Goal: Task Accomplishment & Management: Use online tool/utility

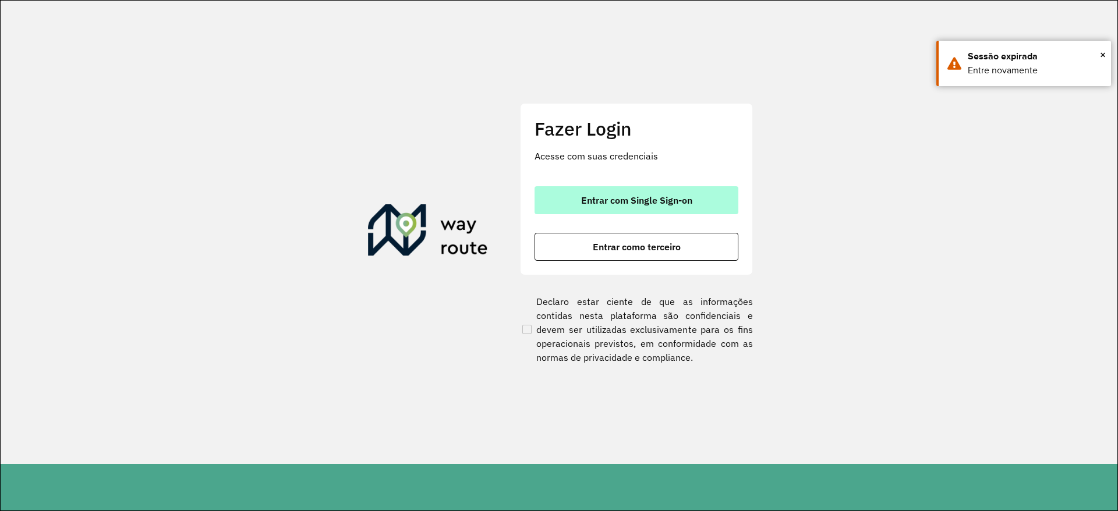
click at [588, 202] on span "Entrar com Single Sign-on" at bounding box center [636, 200] width 111 height 9
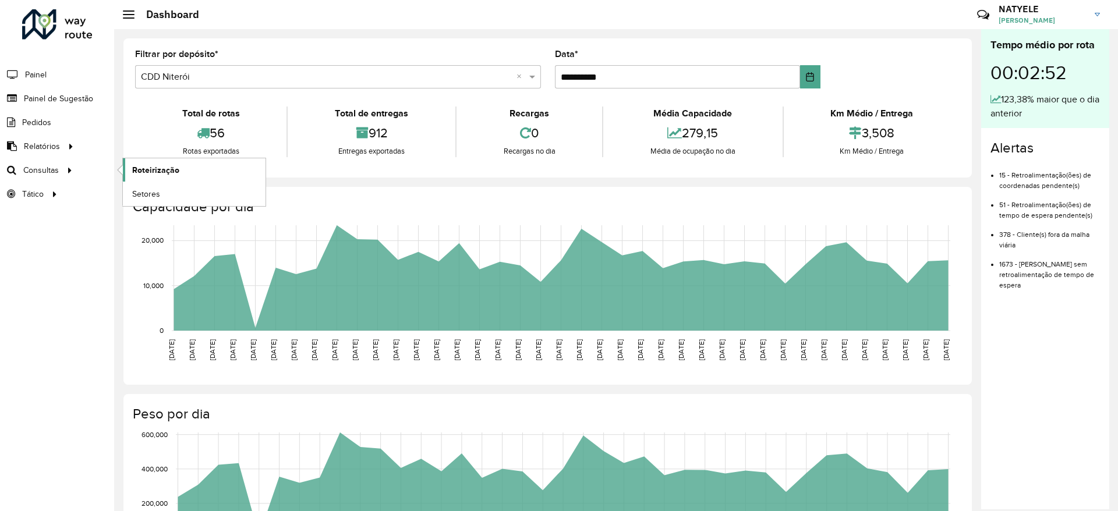
click at [142, 170] on span "Roteirização" at bounding box center [155, 170] width 47 height 12
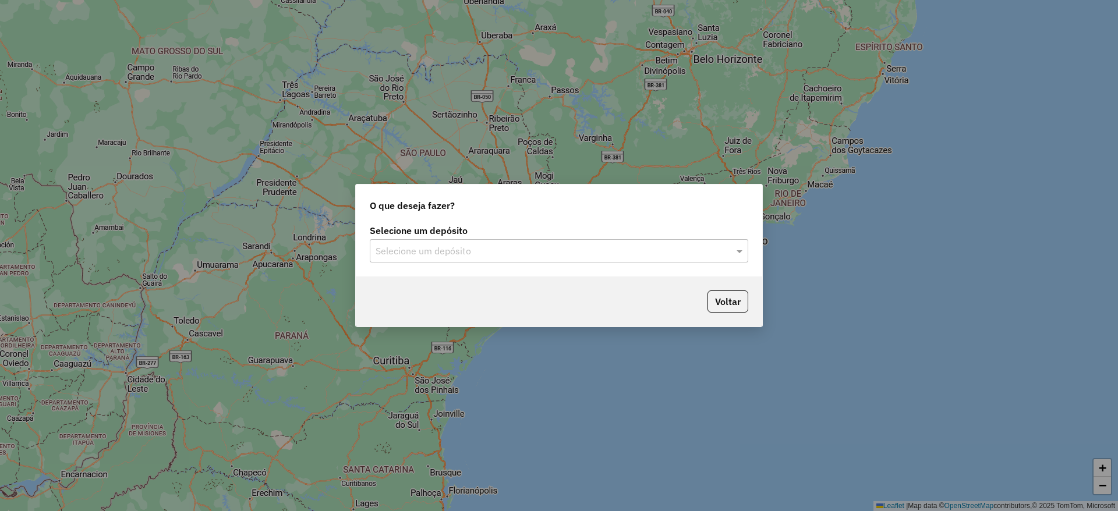
click at [631, 253] on input "text" at bounding box center [548, 252] width 344 height 14
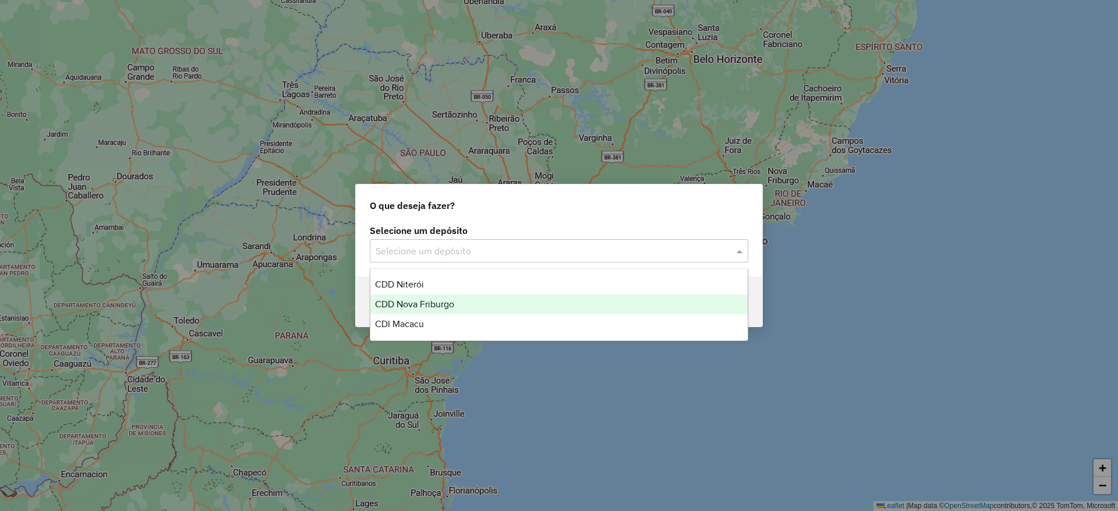
click at [596, 296] on div "CDD Nova Friburgo" at bounding box center [558, 305] width 377 height 20
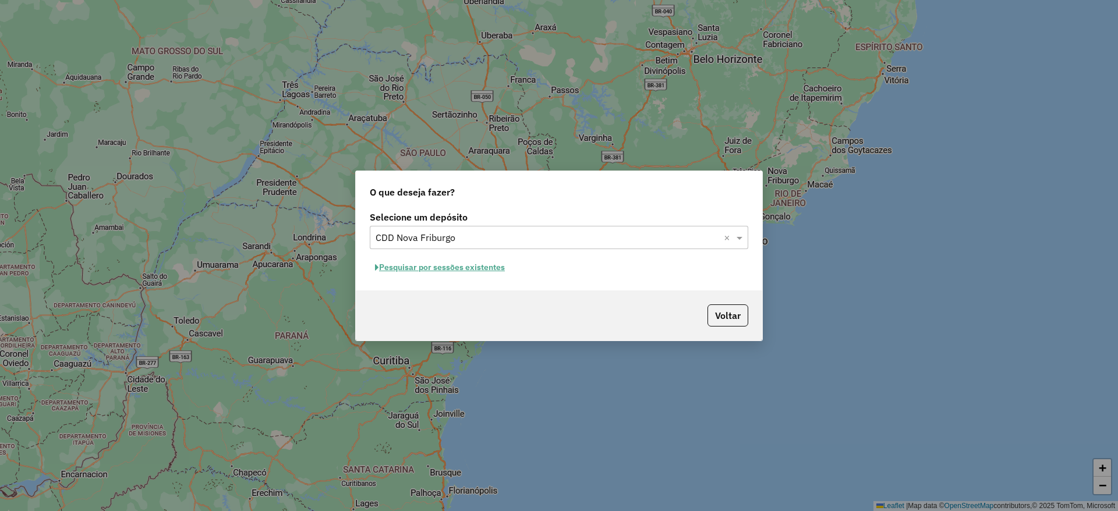
click at [472, 276] on button "Pesquisar por sessões existentes" at bounding box center [440, 268] width 140 height 18
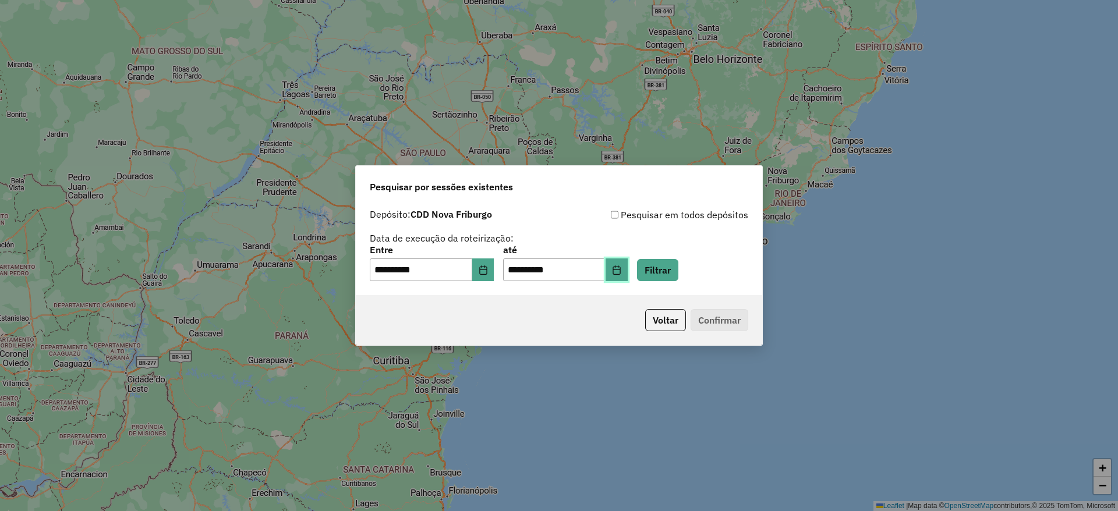
click at [628, 273] on button "Choose Date" at bounding box center [617, 270] width 22 height 23
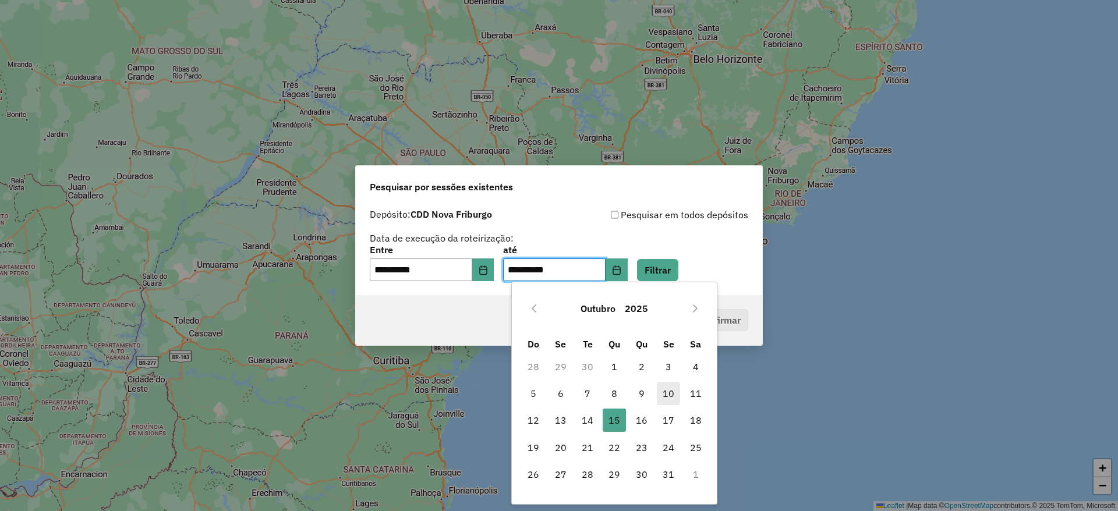
click at [673, 387] on span "10" at bounding box center [668, 393] width 23 height 23
type input "**********"
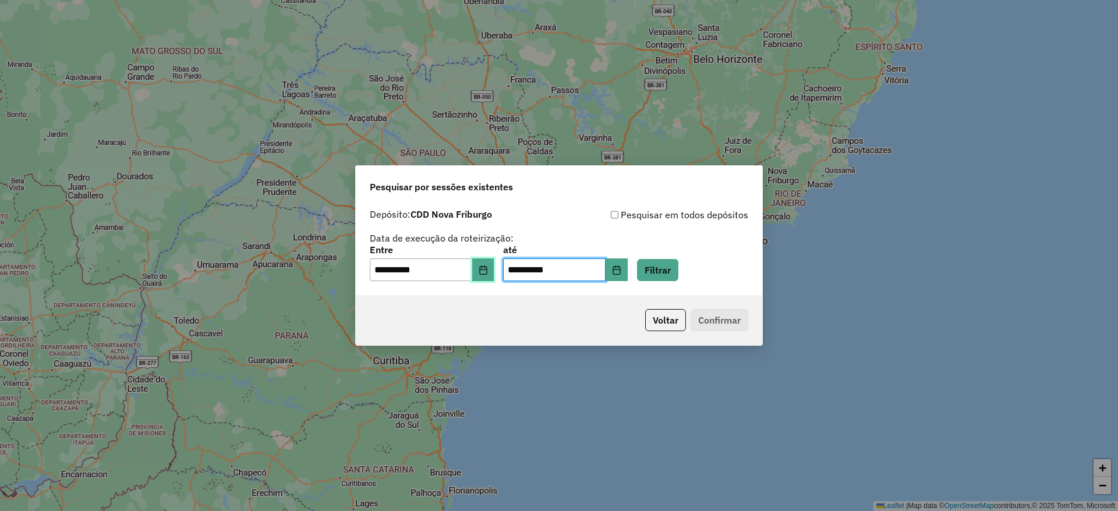
click at [484, 268] on button "Choose Date" at bounding box center [483, 270] width 22 height 23
click at [593, 225] on div "**********" at bounding box center [559, 245] width 379 height 74
click at [665, 267] on button "Filtrar" at bounding box center [657, 270] width 41 height 22
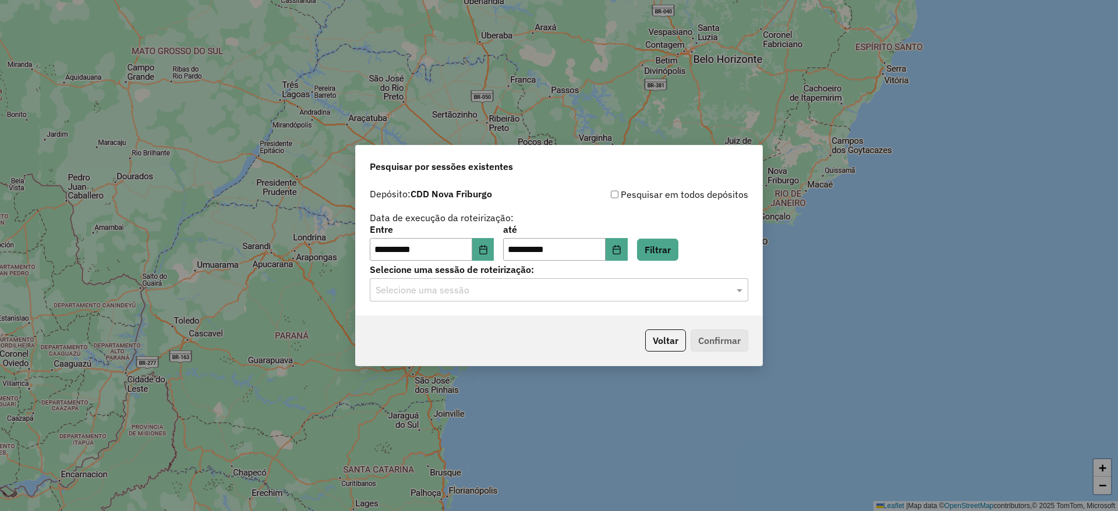
click at [652, 290] on input "text" at bounding box center [548, 291] width 344 height 14
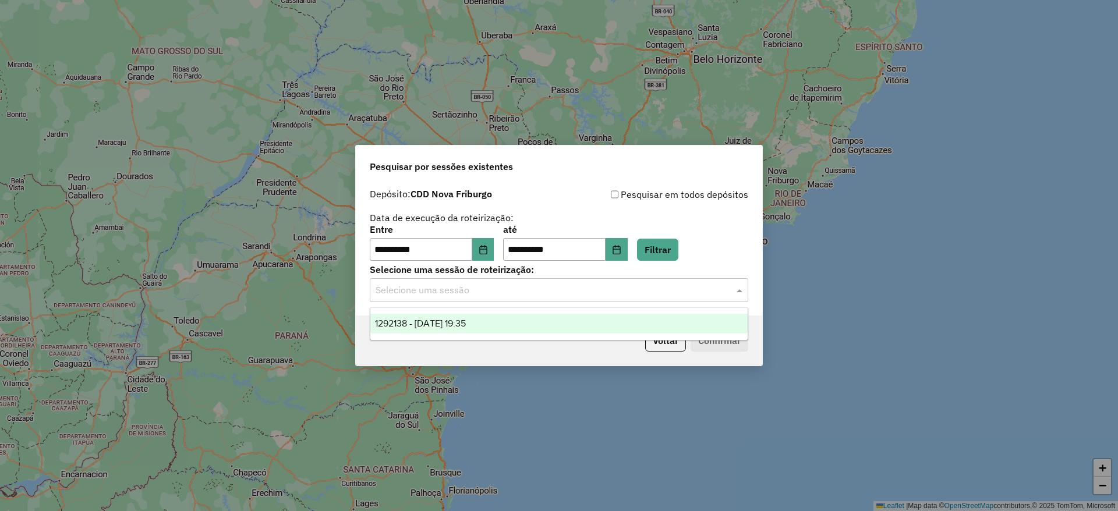
click at [519, 319] on div "1292138 - [DATE] 19:35" at bounding box center [558, 324] width 377 height 20
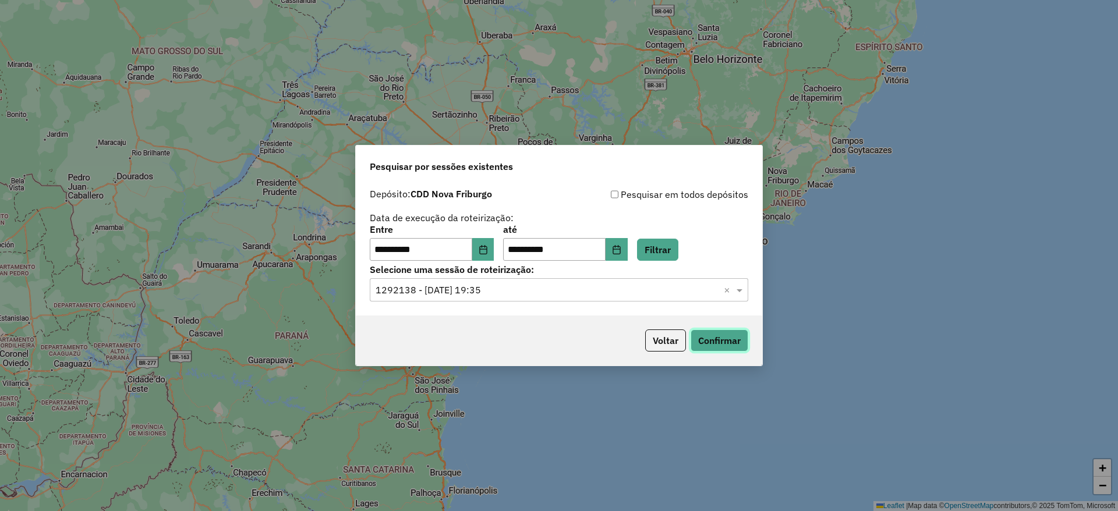
click at [695, 336] on button "Confirmar" at bounding box center [720, 341] width 58 height 22
click at [620, 246] on icon "Choose Date" at bounding box center [617, 249] width 8 height 9
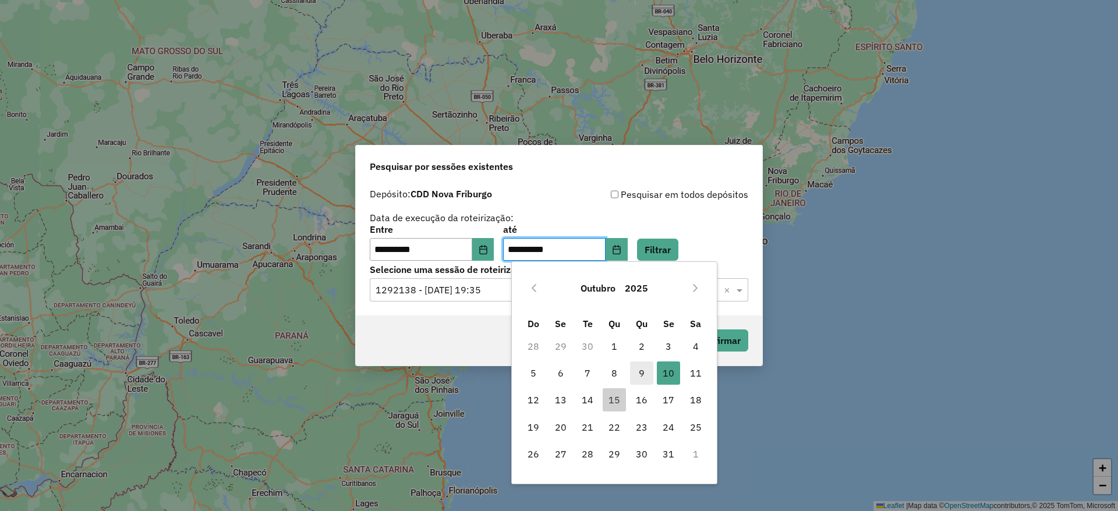
click at [644, 379] on span "9" at bounding box center [641, 373] width 23 height 23
type input "**********"
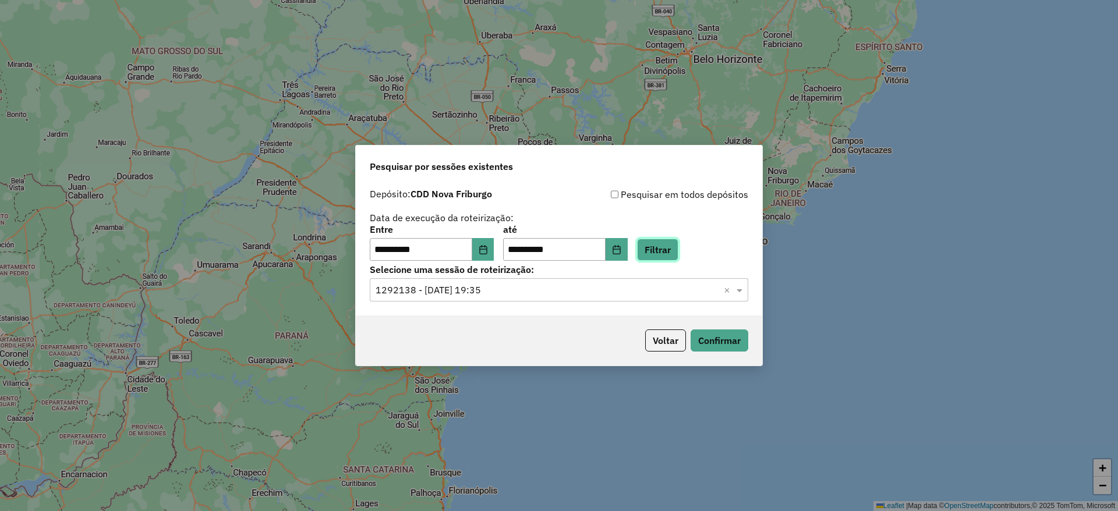
click at [679, 251] on button "Filtrar" at bounding box center [657, 250] width 41 height 22
click at [533, 297] on input "text" at bounding box center [548, 291] width 344 height 14
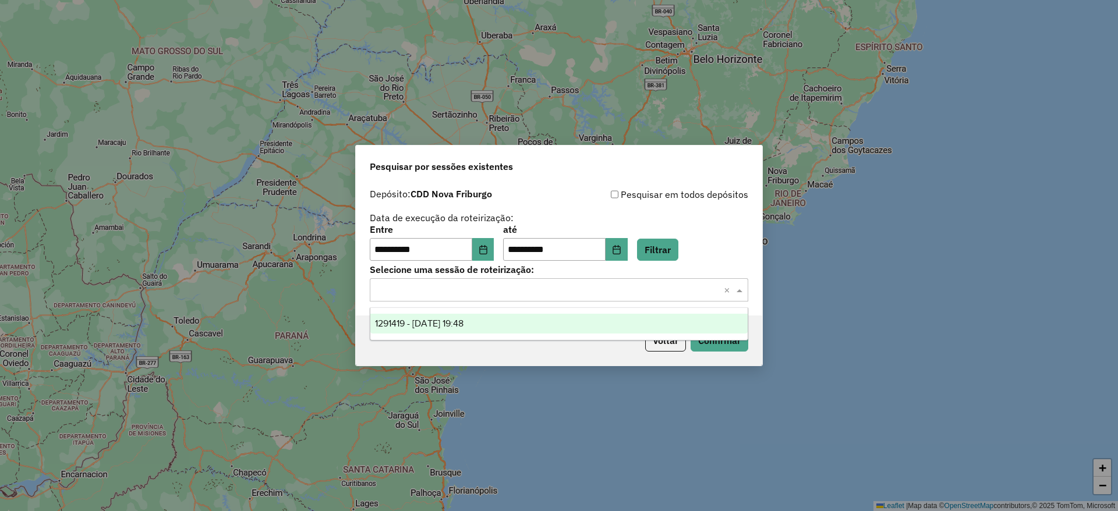
click at [523, 322] on div "1291419 - [DATE] 19:48" at bounding box center [558, 324] width 377 height 20
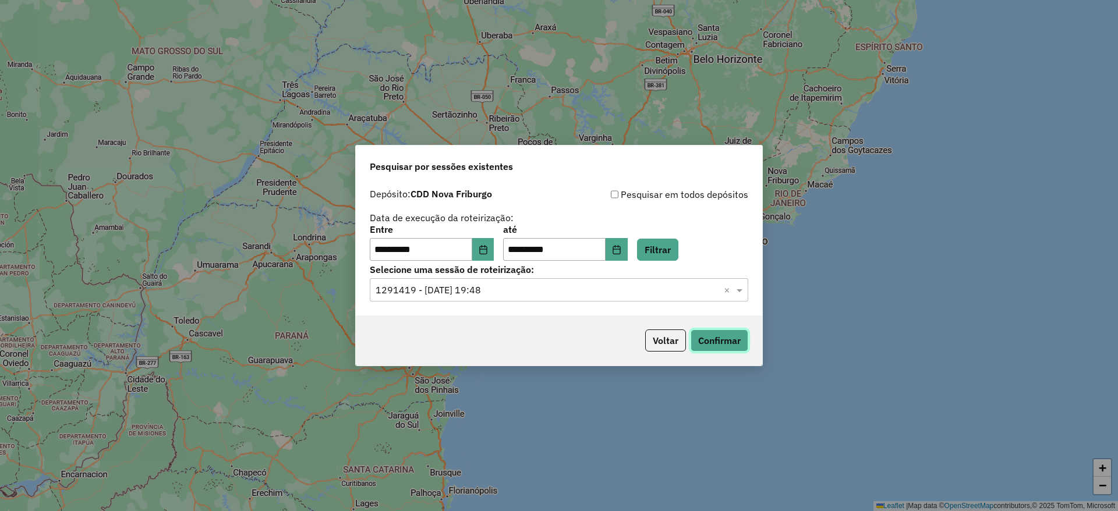
click at [737, 338] on button "Confirmar" at bounding box center [720, 341] width 58 height 22
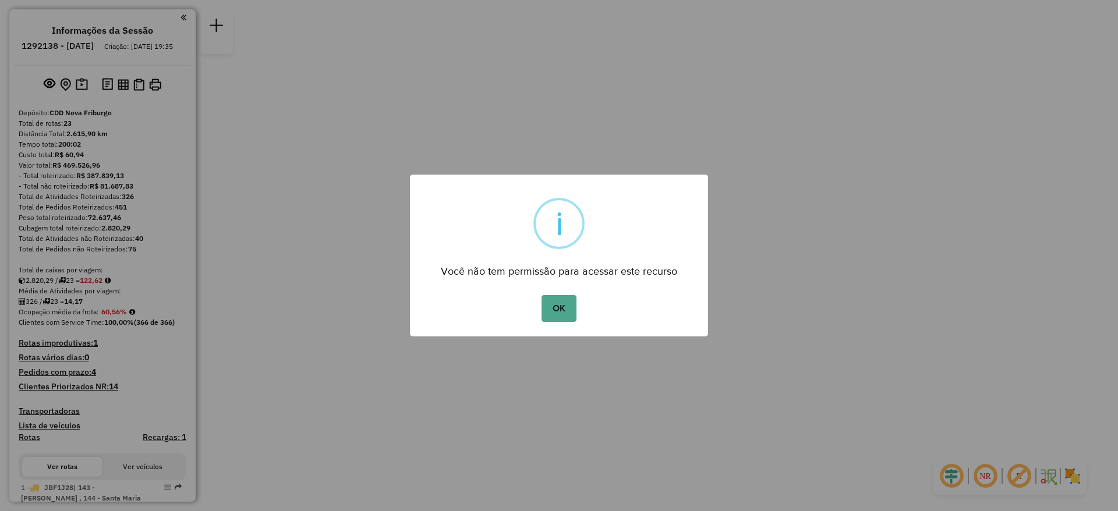
click at [542, 295] on button "OK" at bounding box center [559, 308] width 34 height 27
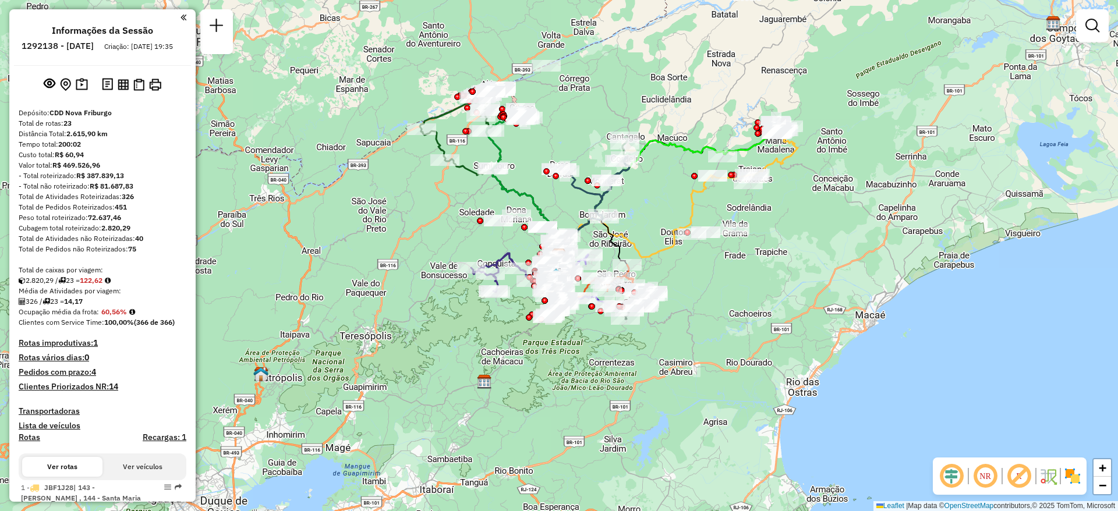
click at [721, 288] on div "Janela de atendimento Grade de atendimento Capacidade Transportadoras Veículos …" at bounding box center [559, 255] width 1118 height 511
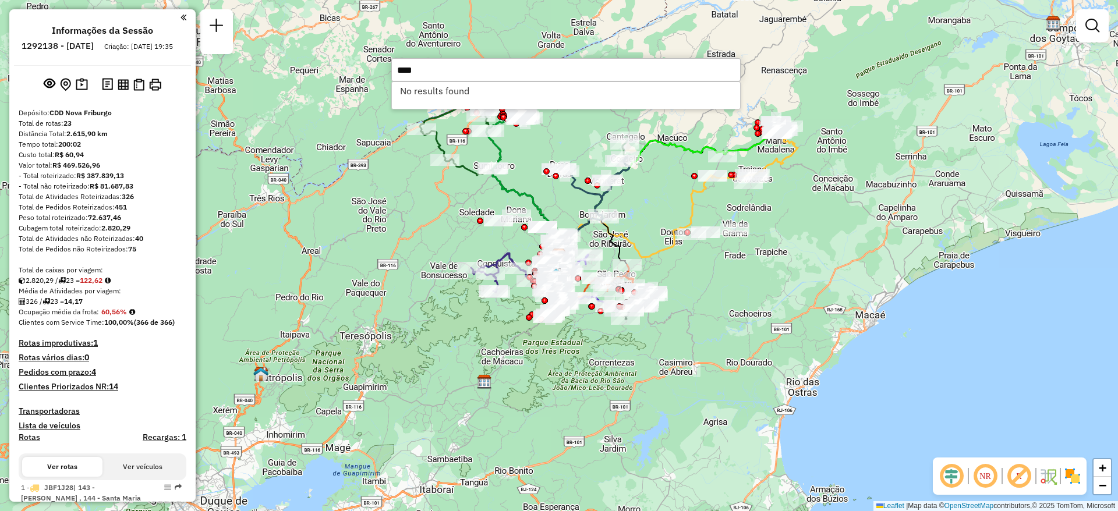
type input "****"
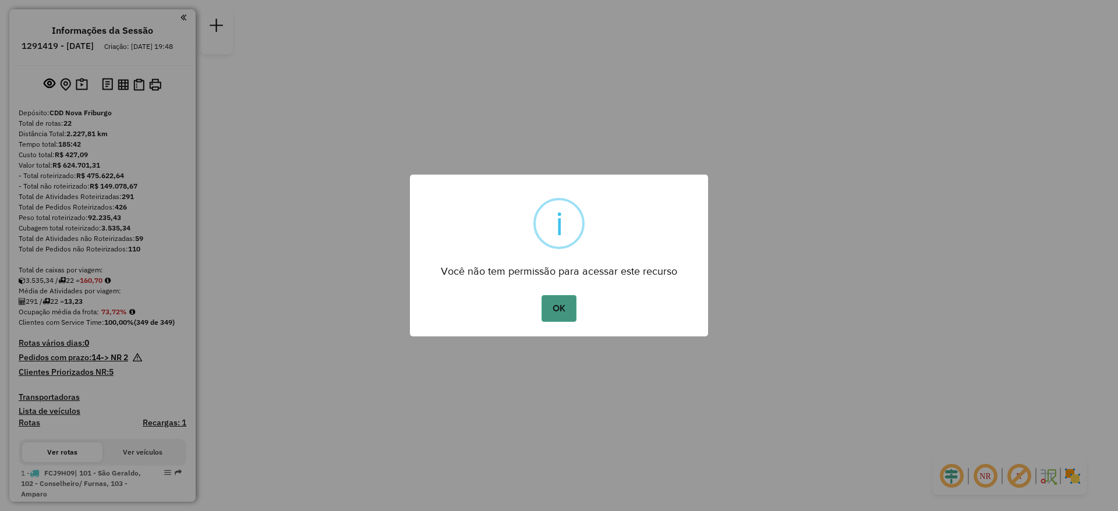
click at [564, 307] on button "OK" at bounding box center [559, 308] width 34 height 27
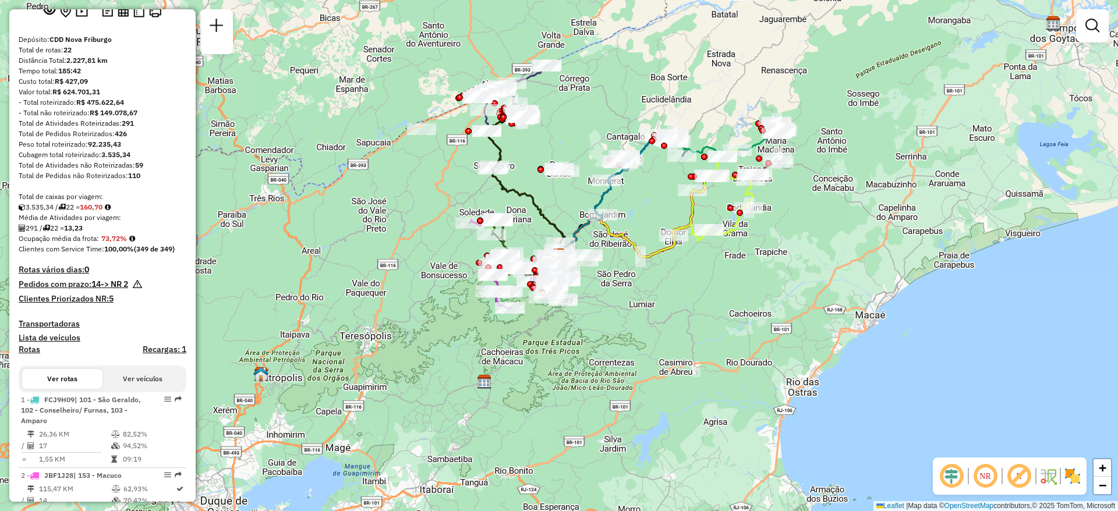
scroll to position [175, 0]
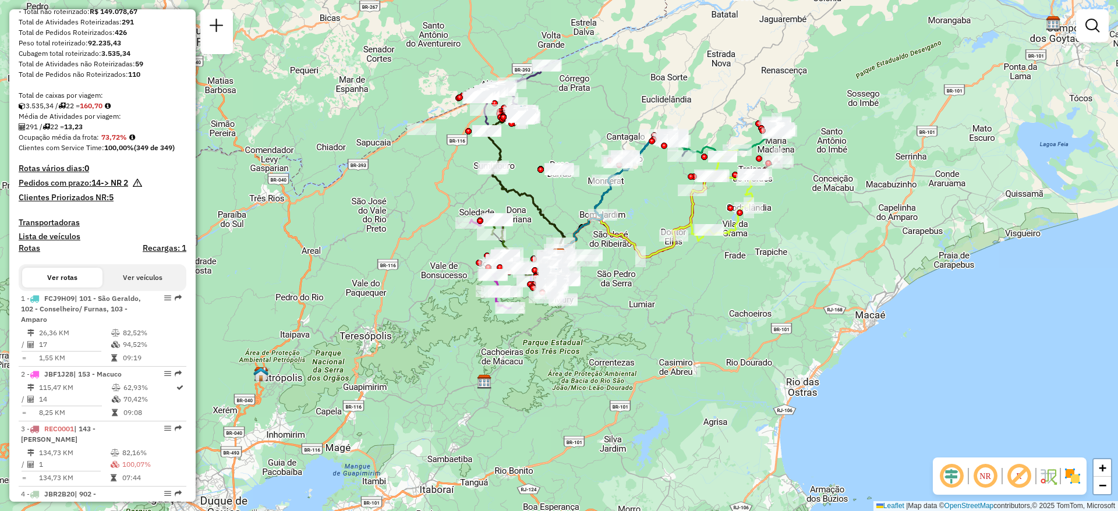
click at [671, 273] on div "Janela de atendimento Grade de atendimento Capacidade Transportadoras Veículos …" at bounding box center [559, 255] width 1118 height 511
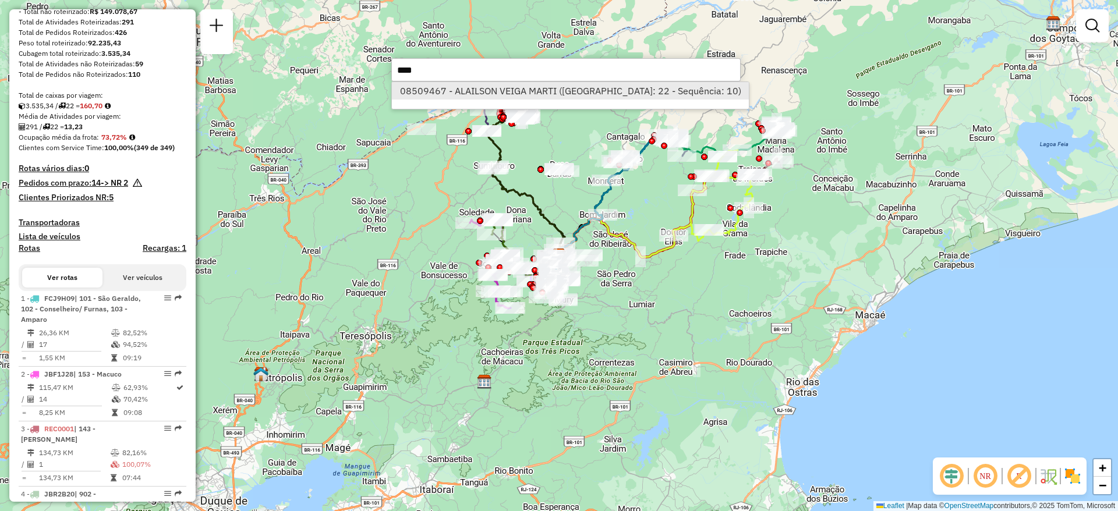
type input "****"
click at [500, 92] on li "08509467 - ALAILSON VEIGA MARTI (Rota: 22 - Sequência: 10)" at bounding box center [570, 90] width 357 height 17
select select "**********"
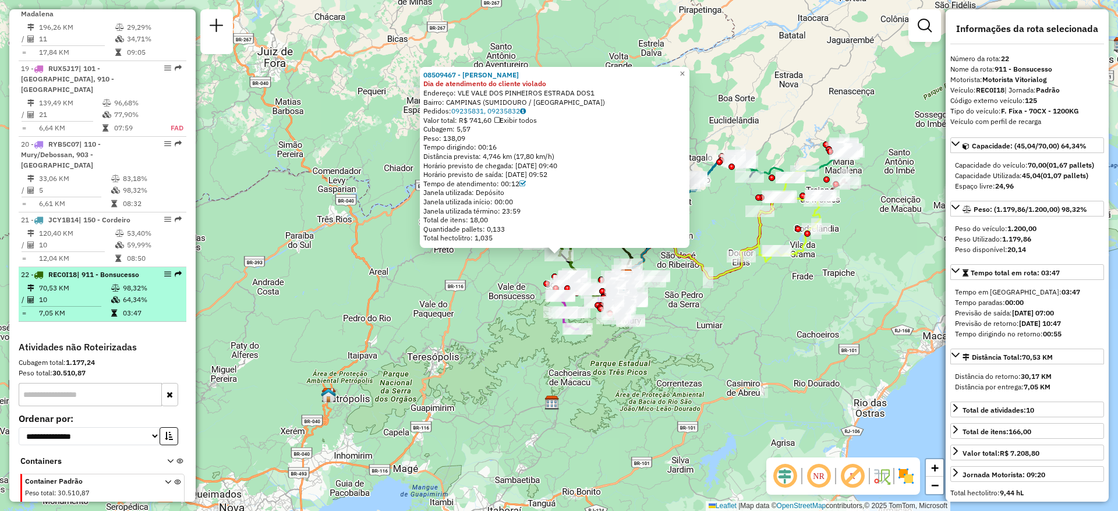
scroll to position [1571, 0]
